Goal: Task Accomplishment & Management: Manage account settings

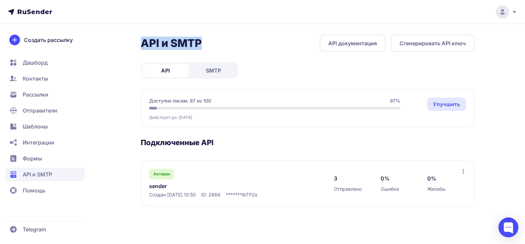
drag, startPoint x: 137, startPoint y: 42, endPoint x: 219, endPoint y: 39, distance: 81.4
click at [219, 39] on div "API и SMTP API документация Сгенерировать API ключ API SMTP Доступно писем: 97 …" at bounding box center [262, 129] width 480 height 188
copy h2 "API и SMTP"
click at [465, 174] on div at bounding box center [462, 172] width 5 height 7
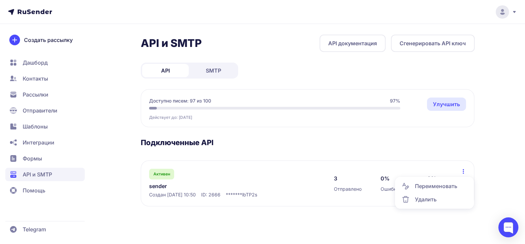
click at [434, 184] on span "Переименовать" at bounding box center [436, 186] width 42 height 8
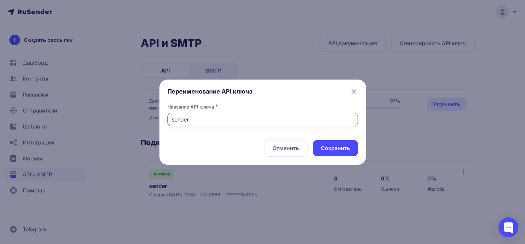
drag, startPoint x: 185, startPoint y: 124, endPoint x: 138, endPoint y: 123, distance: 46.7
click at [136, 123] on div "Переименование API ключа Навзание API ключа * sender Отменить Cохранить" at bounding box center [262, 122] width 525 height 244
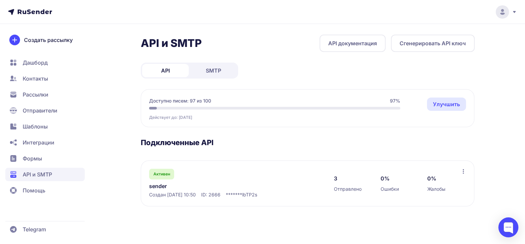
paste input "Dmss Soft"
type input "Dmss Soft"
click at [463, 174] on icon at bounding box center [462, 171] width 5 height 5
click at [418, 183] on span "Переименовать" at bounding box center [436, 186] width 42 height 8
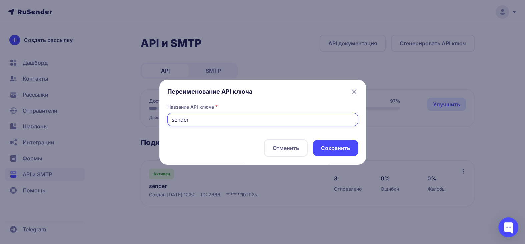
drag, startPoint x: 187, startPoint y: 123, endPoint x: 165, endPoint y: 125, distance: 22.0
click at [163, 124] on div "Переименование API ключа Навзание API ключа * sender Отменить Cохранить" at bounding box center [262, 122] width 206 height 85
click at [173, 124] on input "sender" at bounding box center [262, 119] width 190 height 13
paste input "Dmss Soft"
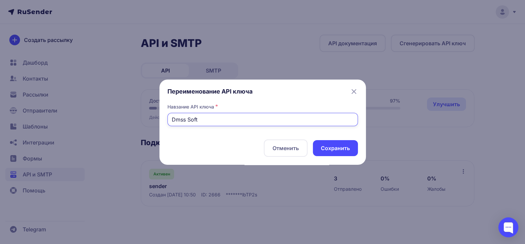
type input "Dmss Soft"
click at [322, 146] on button "Cохранить" at bounding box center [335, 148] width 45 height 16
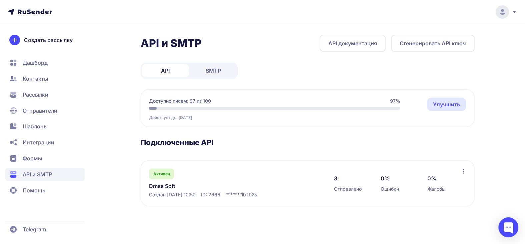
click at [513, 10] on icon at bounding box center [513, 11] width 5 height 5
